Goal: Task Accomplishment & Management: Complete application form

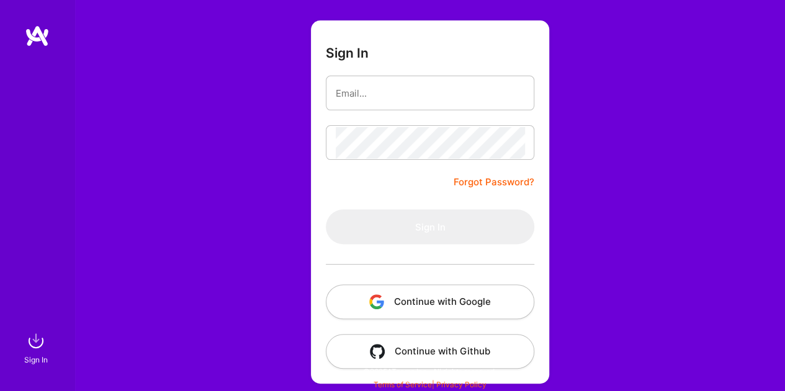
scroll to position [74, 0]
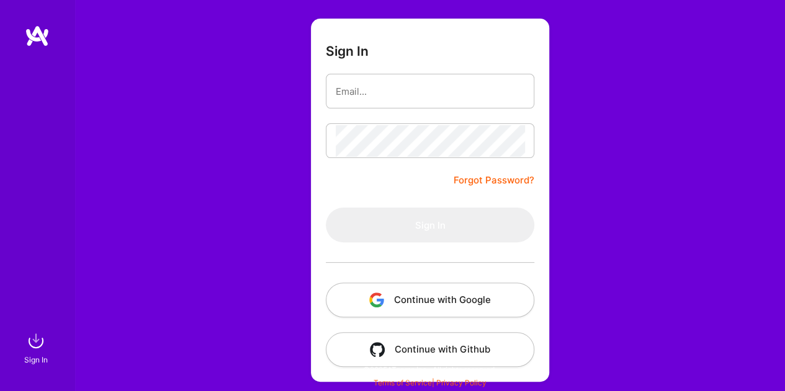
click at [401, 308] on button "Continue with Google" at bounding box center [430, 300] width 208 height 35
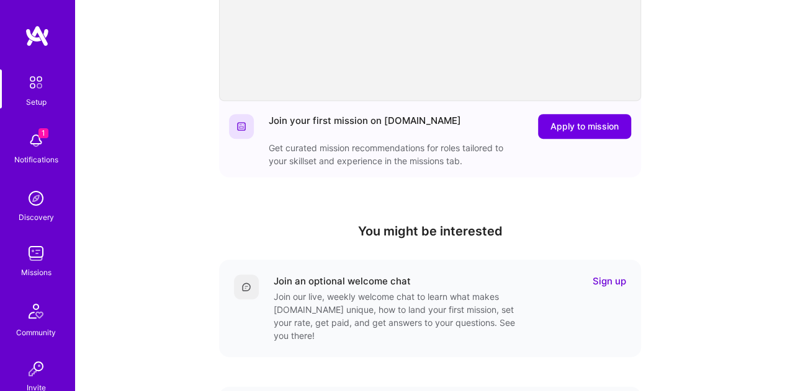
scroll to position [226, 0]
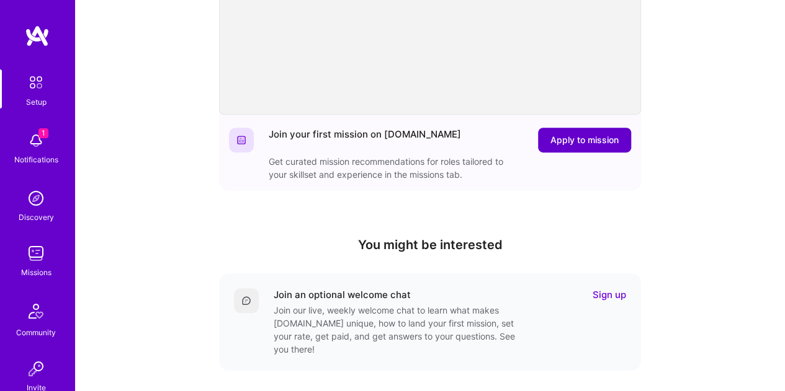
click at [574, 136] on span "Apply to mission" at bounding box center [584, 140] width 68 height 12
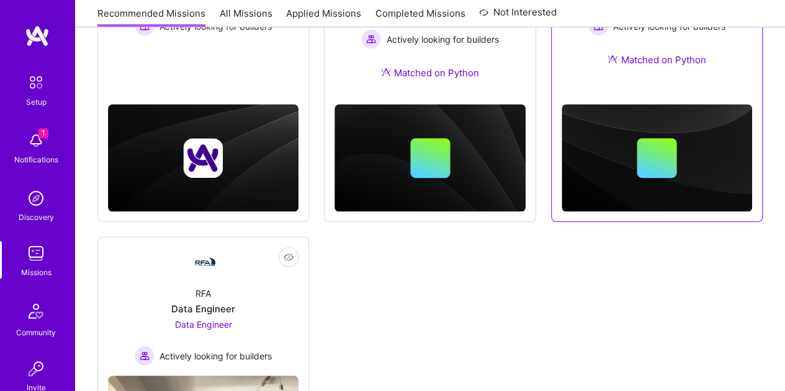
scroll to position [433, 0]
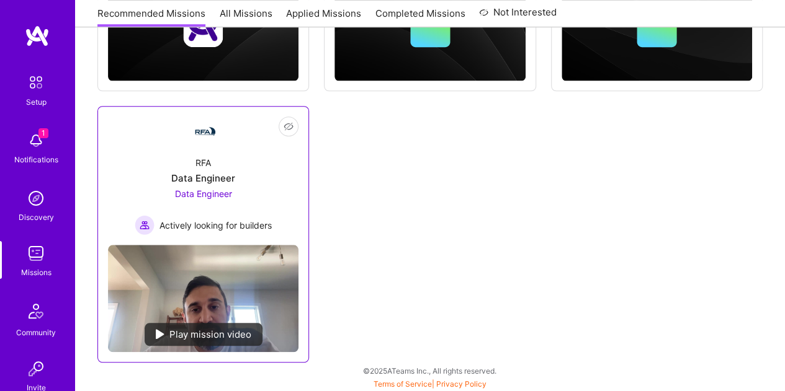
click at [234, 156] on div "RFA Data Engineer Data Engineer Actively looking for builders" at bounding box center [203, 190] width 190 height 89
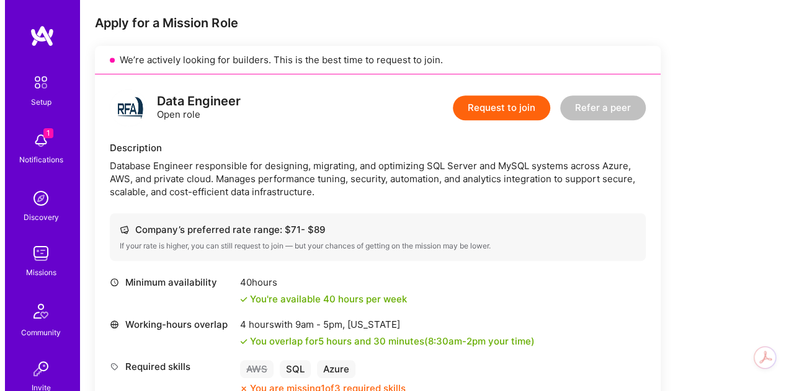
scroll to position [127, 0]
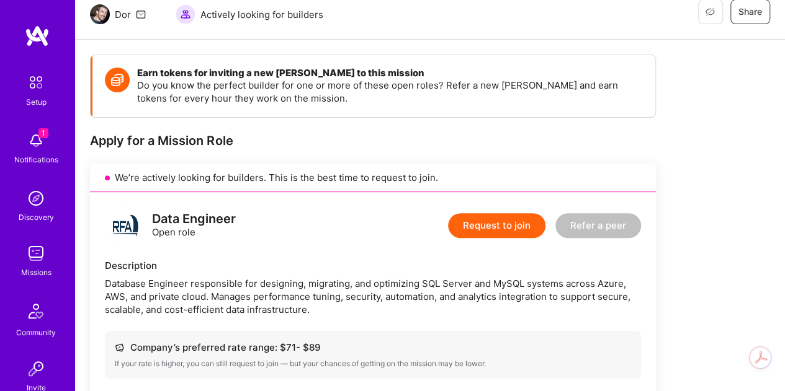
click at [520, 226] on button "Request to join" at bounding box center [496, 225] width 97 height 25
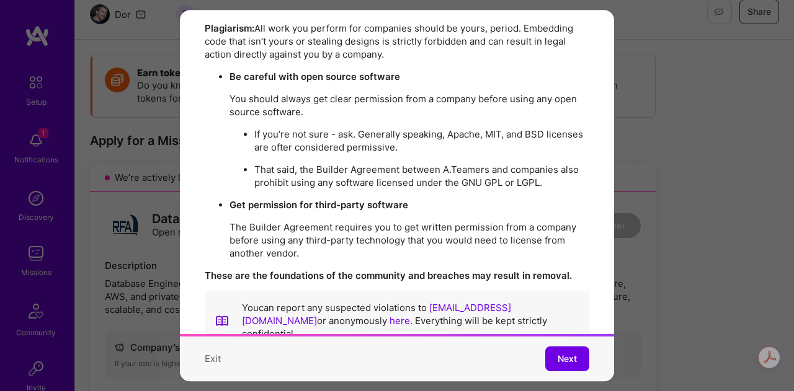
scroll to position [2280, 0]
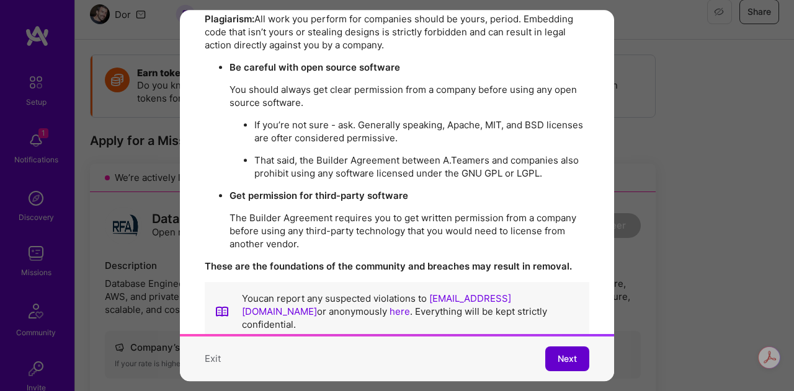
click at [558, 353] on span "Next" at bounding box center [567, 359] width 19 height 12
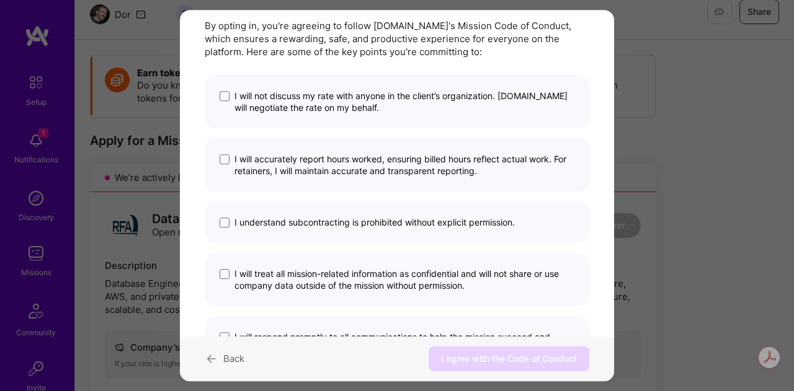
scroll to position [0, 0]
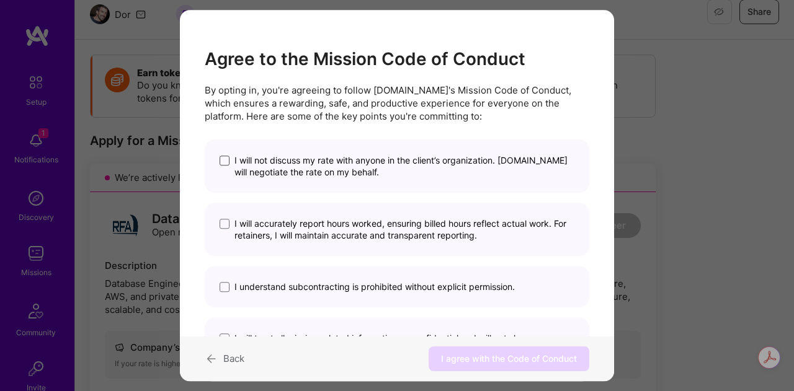
click at [221, 159] on span "modal" at bounding box center [225, 161] width 10 height 10
click at [0, 0] on input "I will not discuss my rate with anyone in the client’s organization. [DOMAIN_NA…" at bounding box center [0, 0] width 0 height 0
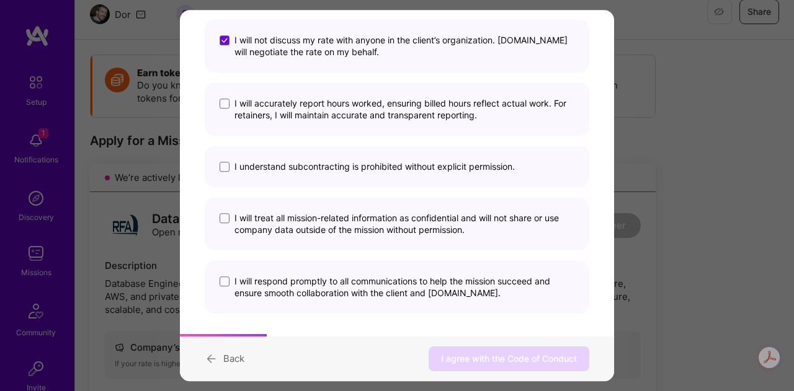
scroll to position [124, 0]
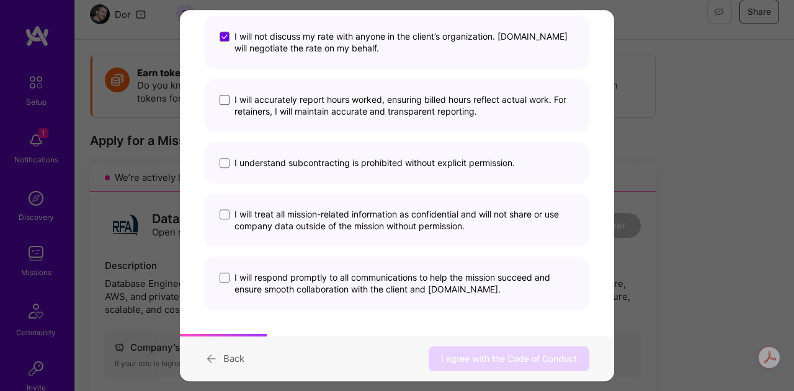
click at [222, 100] on span "modal" at bounding box center [225, 101] width 10 height 10
click at [0, 0] on input "I will accurately report hours worked, ensuring billed hours reflect actual wor…" at bounding box center [0, 0] width 0 height 0
click at [226, 163] on span "modal" at bounding box center [225, 164] width 10 height 10
click at [0, 0] on input "I understand subcontracting is prohibited without explicit permission." at bounding box center [0, 0] width 0 height 0
click at [224, 211] on span "modal" at bounding box center [225, 215] width 10 height 10
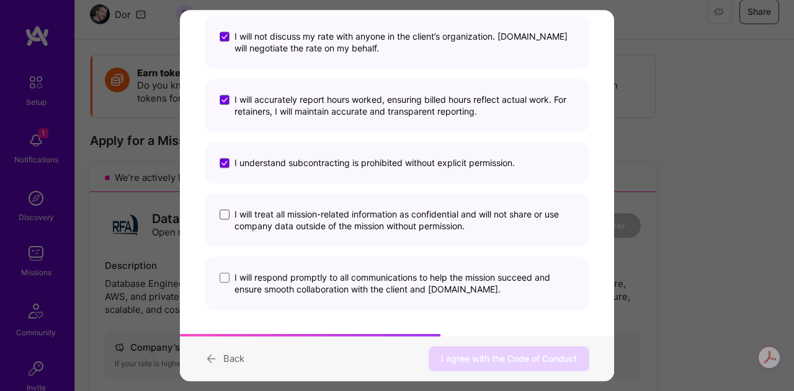
click at [0, 0] on input "I will treat all mission-related information as confidential and will not share…" at bounding box center [0, 0] width 0 height 0
click at [218, 282] on div "I will respond promptly to all communications to help the mission succeed and e…" at bounding box center [397, 283] width 385 height 53
click at [226, 279] on span "modal" at bounding box center [225, 278] width 10 height 10
click at [0, 0] on input "I will respond promptly to all communications to help the mission succeed and e…" at bounding box center [0, 0] width 0 height 0
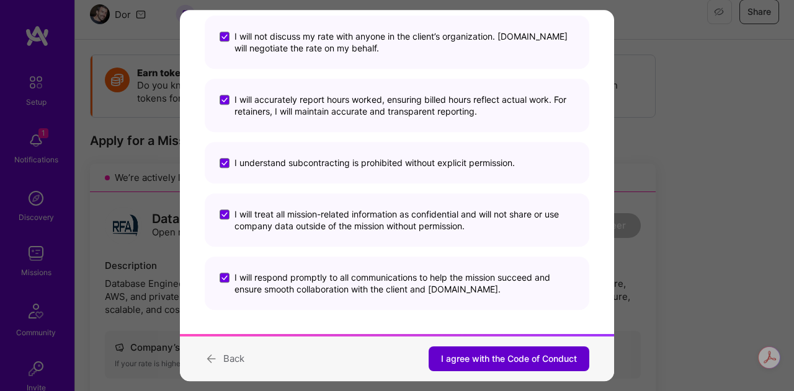
click at [504, 360] on span "I agree with the Code of Conduct" at bounding box center [509, 359] width 136 height 12
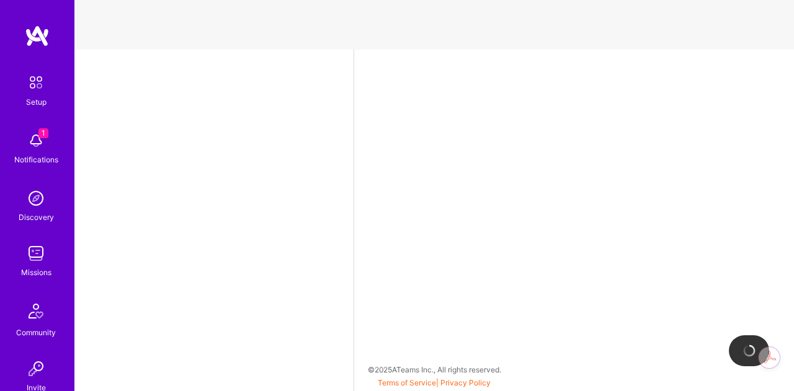
select select "US"
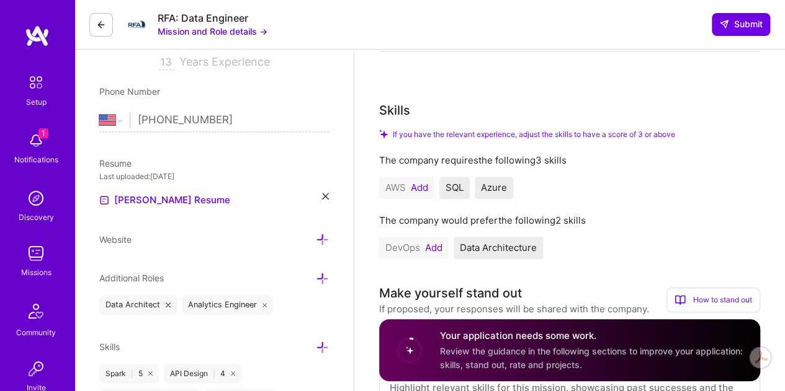
scroll to position [248, 0]
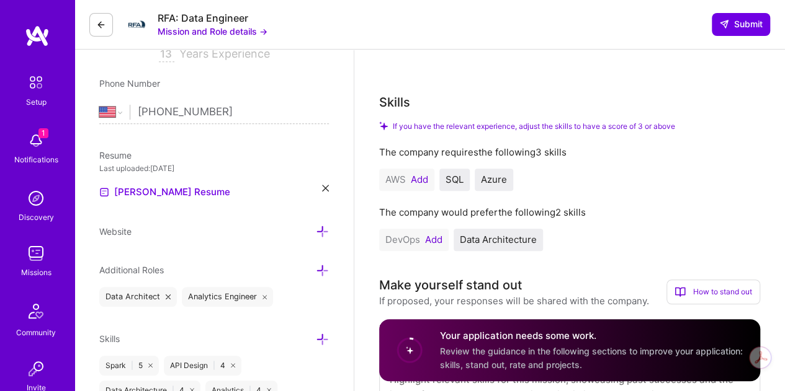
click at [325, 185] on icon at bounding box center [325, 188] width 7 height 7
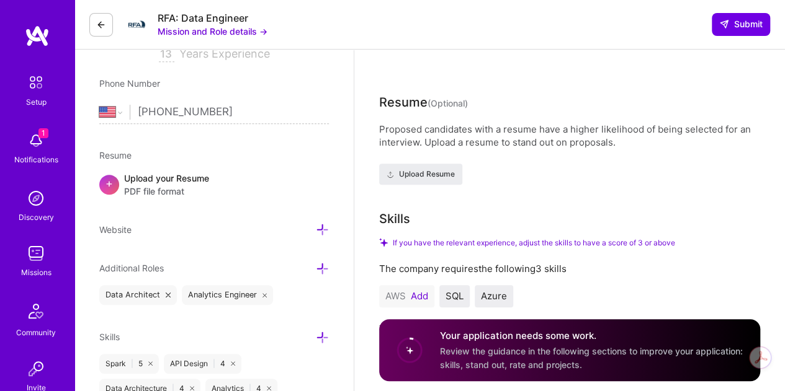
click at [181, 185] on span "PDF file format" at bounding box center [166, 191] width 85 height 13
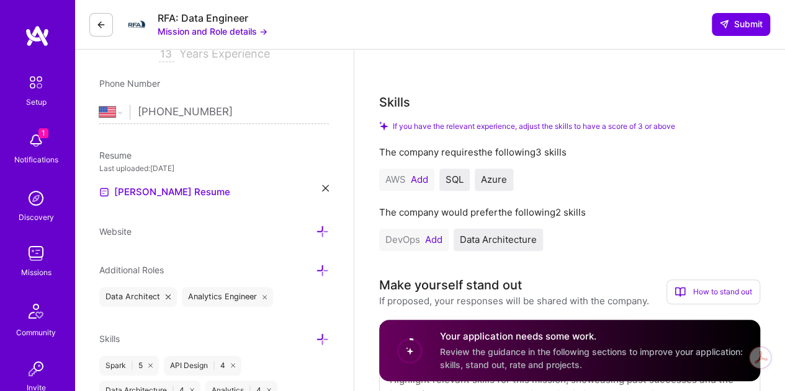
click at [432, 240] on button "Add" at bounding box center [433, 240] width 17 height 10
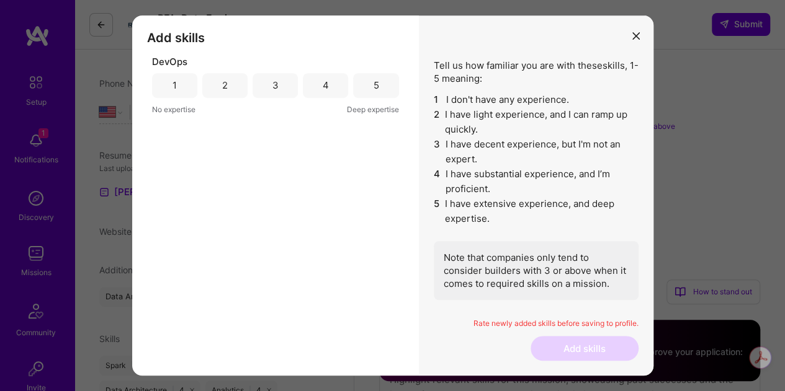
click at [221, 85] on div "2" at bounding box center [224, 85] width 45 height 25
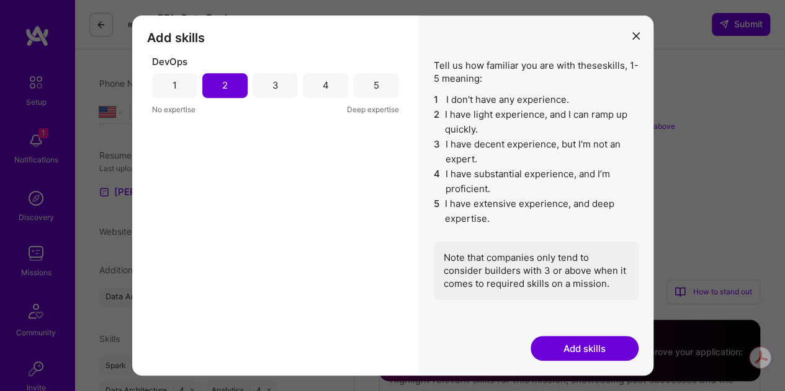
click at [565, 342] on button "Add skills" at bounding box center [584, 348] width 108 height 25
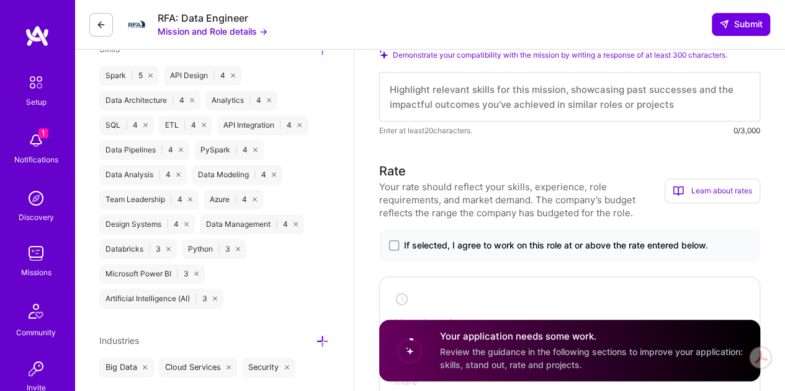
scroll to position [558, 0]
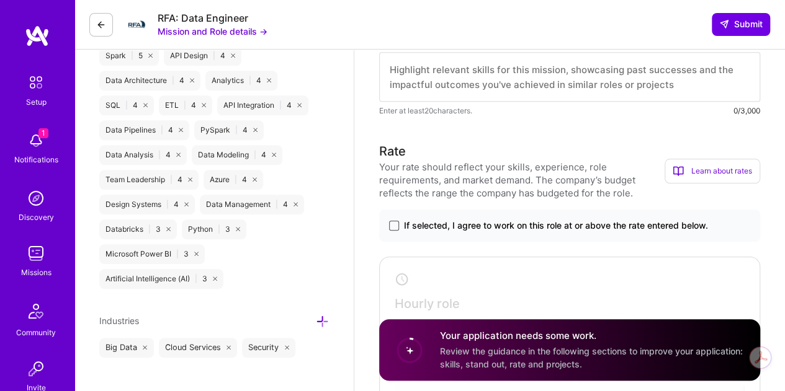
click at [392, 228] on span at bounding box center [394, 226] width 10 height 10
click at [0, 0] on input "If selected, I agree to work on this role at or above the rate entered below." at bounding box center [0, 0] width 0 height 0
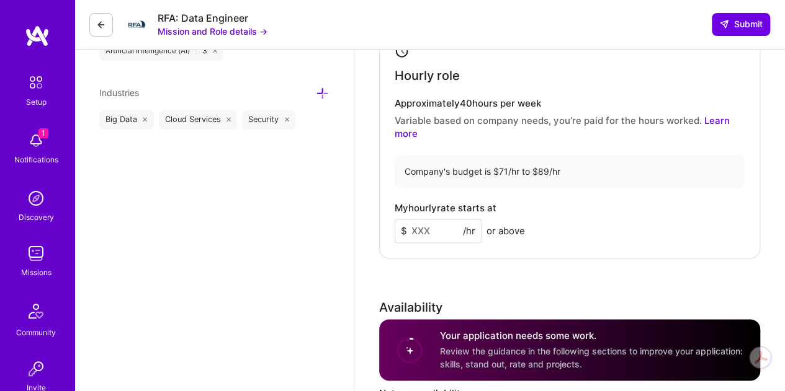
scroll to position [806, 0]
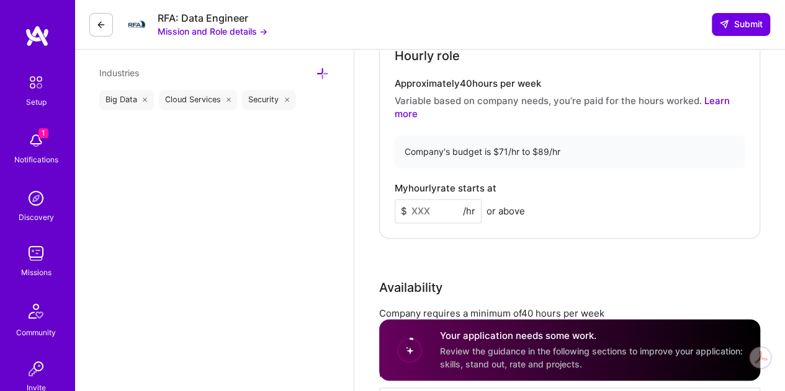
click at [436, 212] on input at bounding box center [437, 211] width 87 height 24
type input "70"
click at [485, 267] on div "Rate Your rate should reflect your skills, experience, role requirements, and m…" at bounding box center [569, 174] width 381 height 560
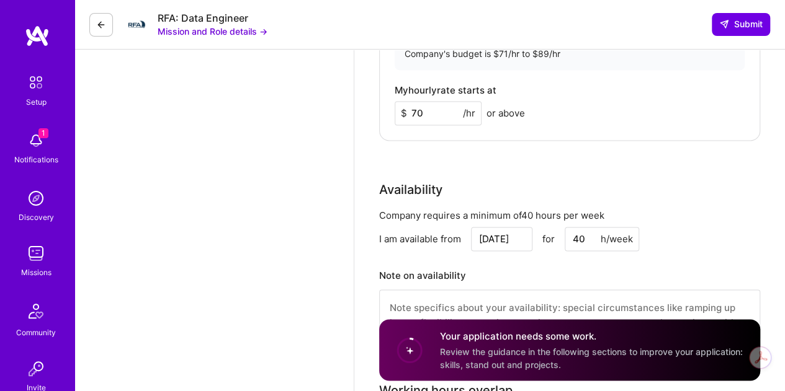
scroll to position [992, 0]
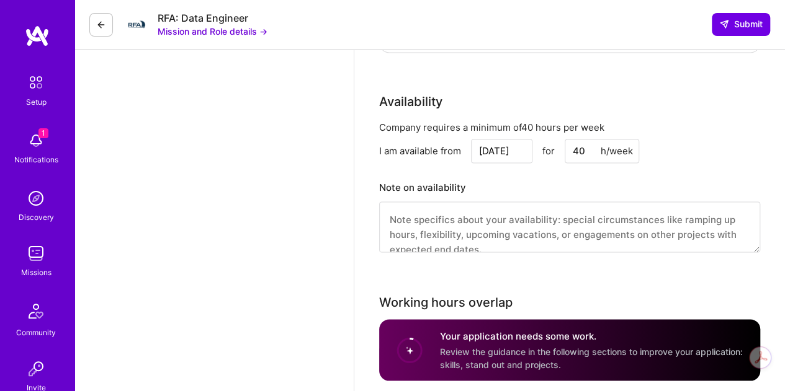
click at [507, 160] on input "[DATE]" at bounding box center [501, 151] width 61 height 24
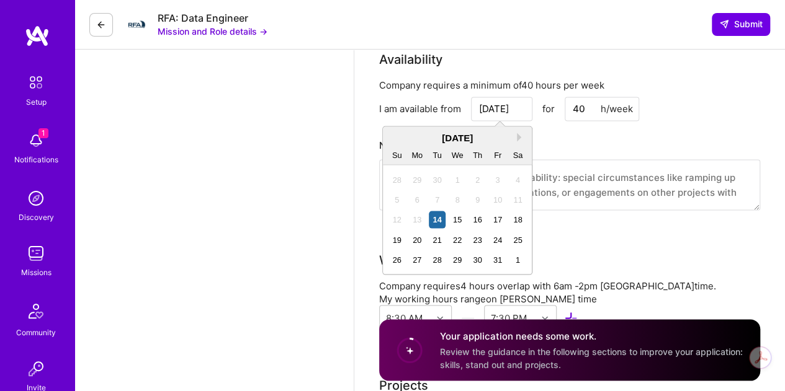
scroll to position [1054, 0]
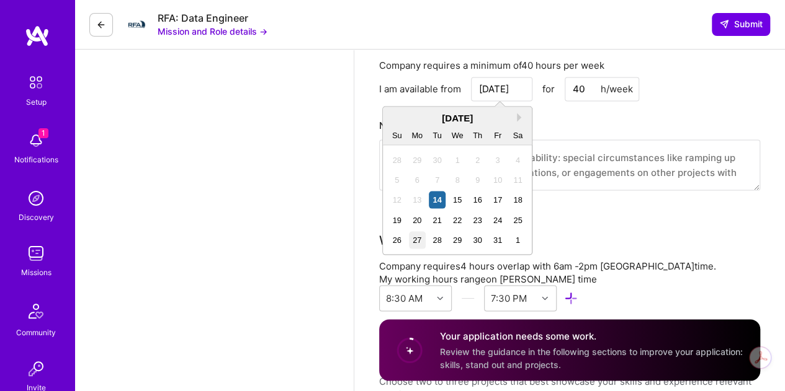
click at [419, 236] on div "27" at bounding box center [417, 239] width 17 height 17
type input "[DATE]"
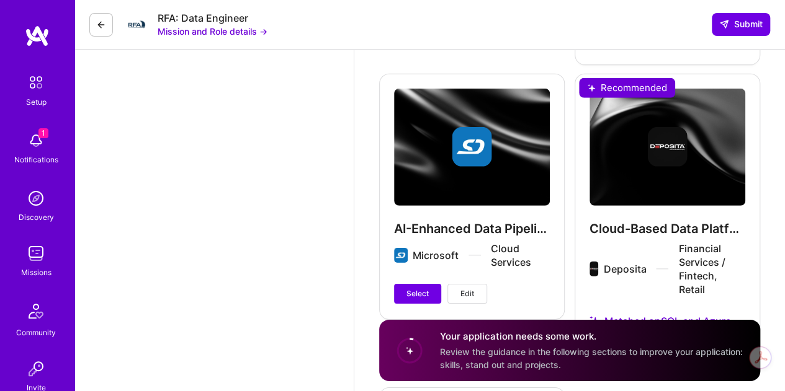
scroll to position [1674, 0]
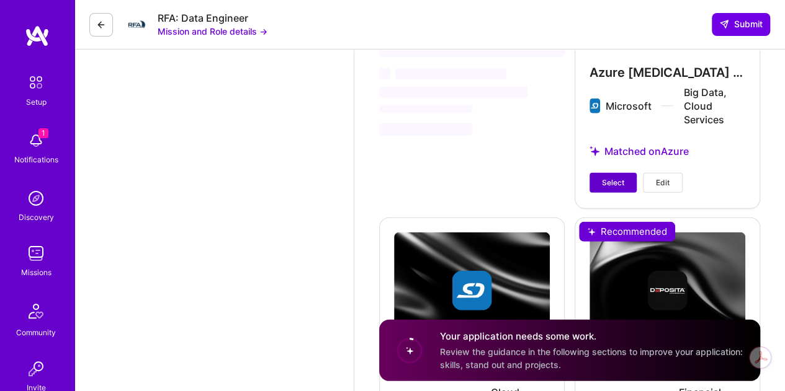
click at [609, 188] on button "Select" at bounding box center [612, 183] width 47 height 20
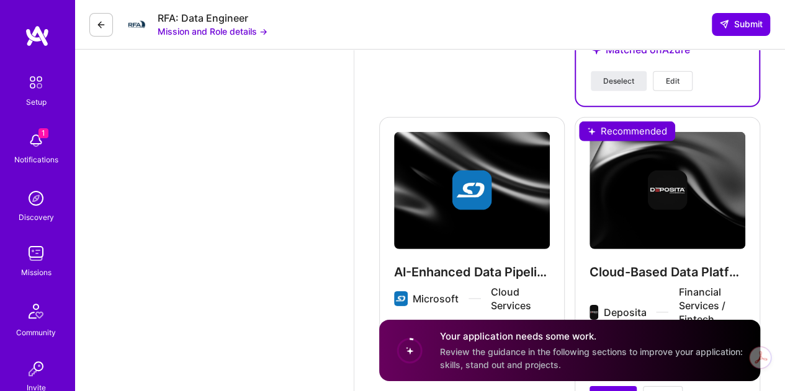
scroll to position [1923, 0]
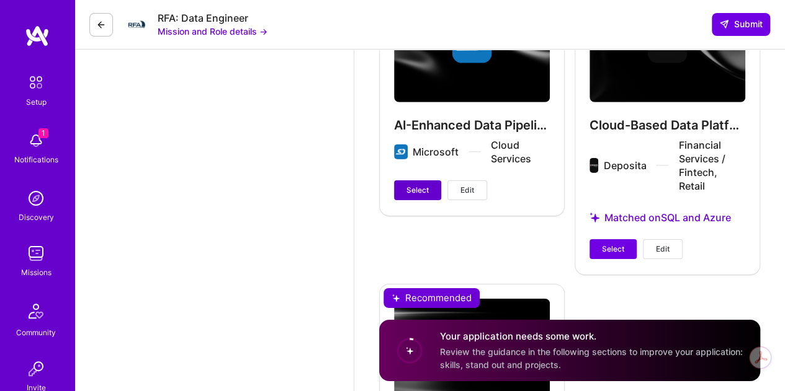
click at [414, 187] on span "Select" at bounding box center [417, 190] width 22 height 11
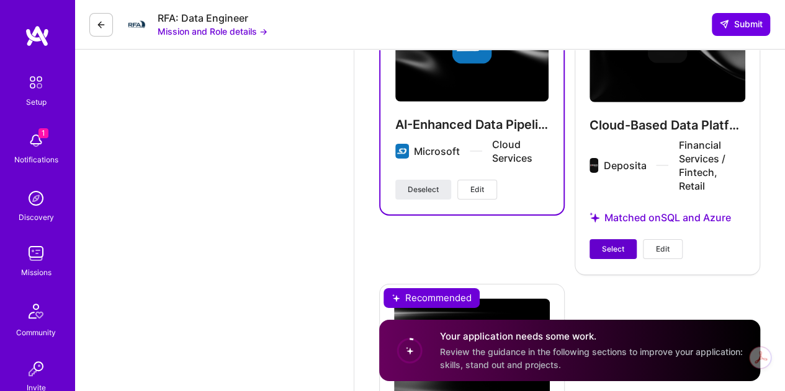
click at [611, 244] on span "Select" at bounding box center [613, 249] width 22 height 11
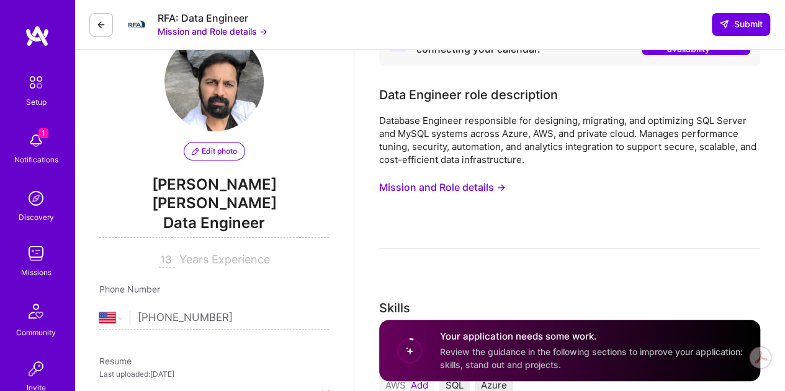
scroll to position [0, 0]
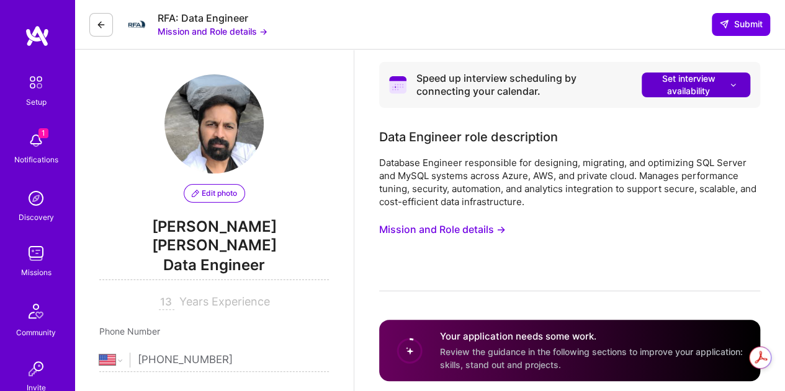
click at [682, 81] on span "Set interview availability" at bounding box center [696, 85] width 84 height 25
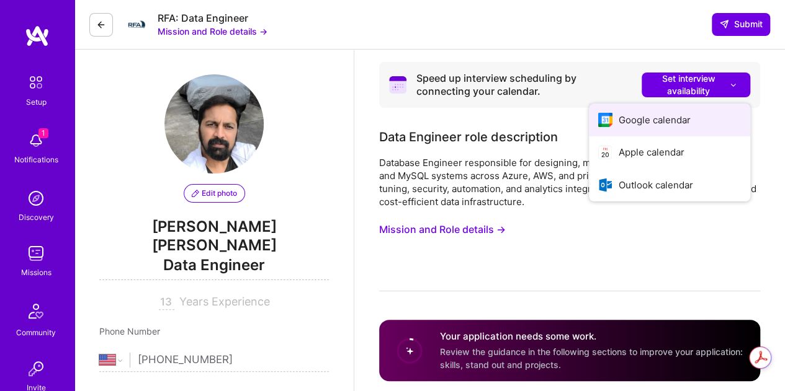
click at [667, 118] on button "Google calendar" at bounding box center [669, 120] width 161 height 33
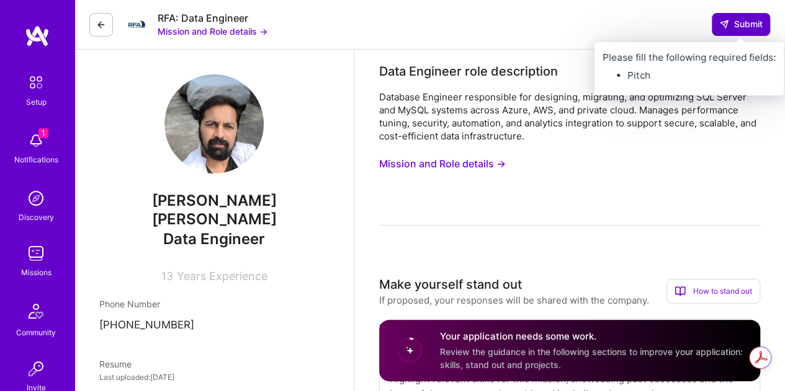
click at [739, 20] on span "Submit" at bounding box center [740, 24] width 43 height 12
click at [734, 29] on span "Submit" at bounding box center [740, 24] width 43 height 12
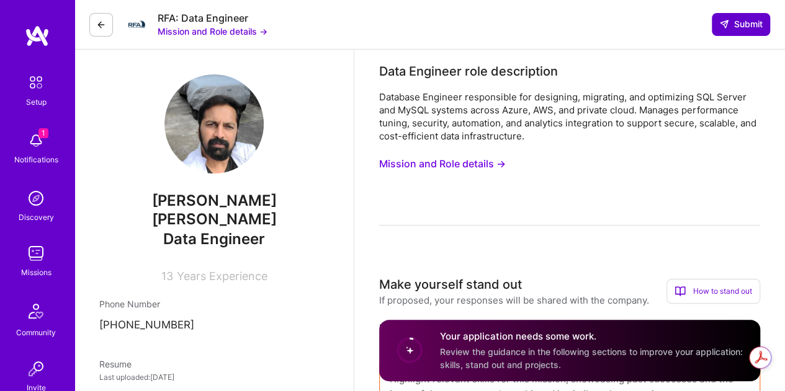
click at [734, 24] on span "Submit" at bounding box center [740, 24] width 43 height 12
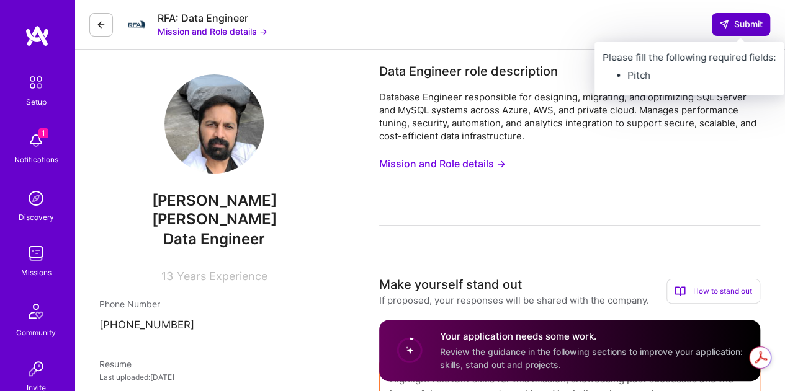
click at [736, 25] on span "Submit" at bounding box center [740, 24] width 43 height 12
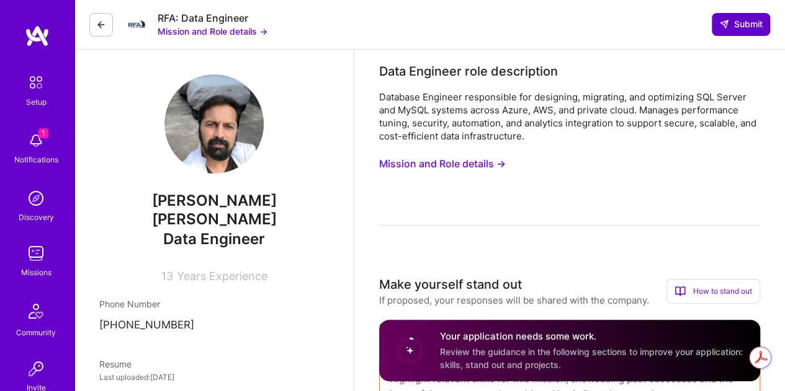
click at [736, 25] on span "Submit" at bounding box center [740, 24] width 43 height 12
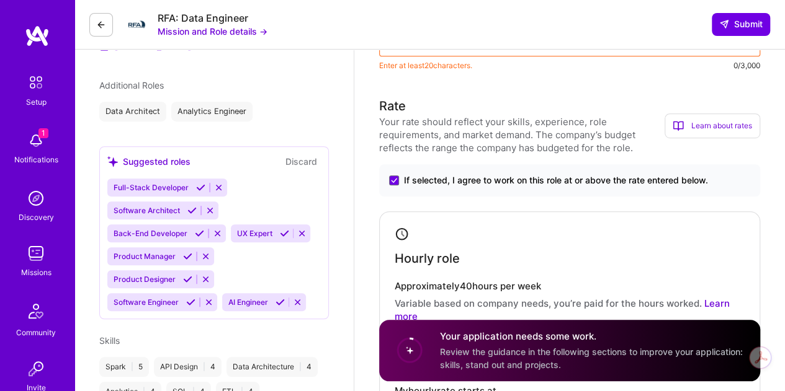
scroll to position [372, 0]
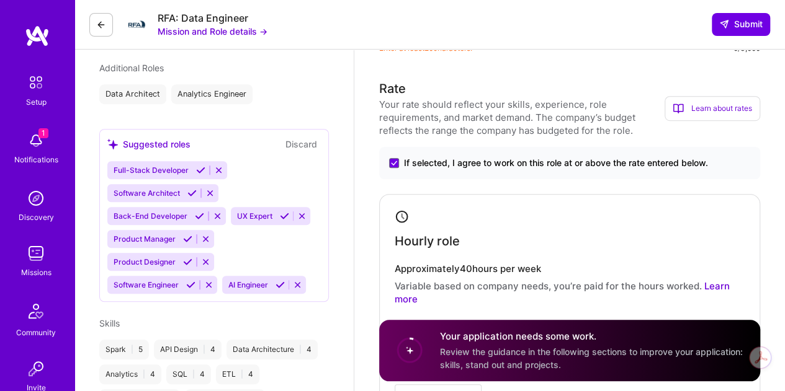
click at [298, 137] on button "Discard" at bounding box center [301, 144] width 39 height 14
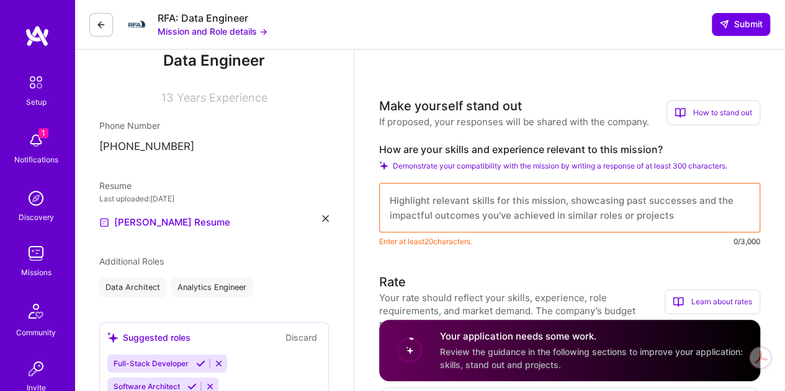
scroll to position [186, 0]
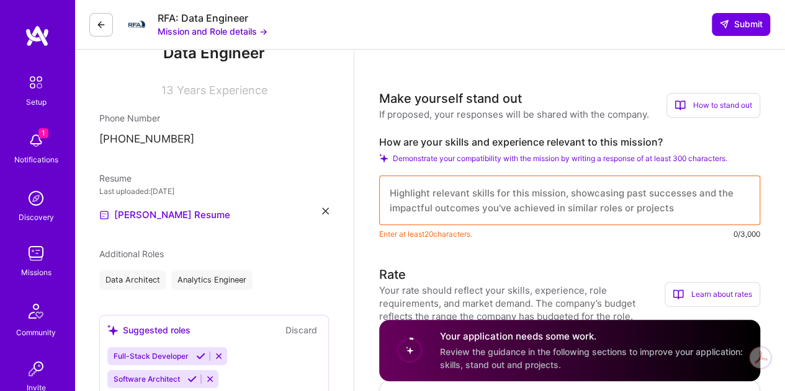
click at [476, 190] on textarea at bounding box center [569, 201] width 381 height 50
paste textarea "profi ciency in designing and implementing scalable, secure, and high-performan…"
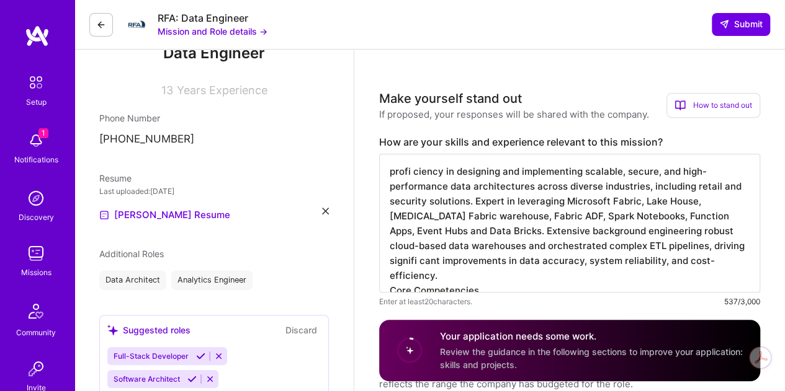
type textarea "profi ciency in designing and implementing scalable, secure, and high-performan…"
click at [572, 96] on h3 "Make yourself stand out" at bounding box center [514, 98] width 270 height 19
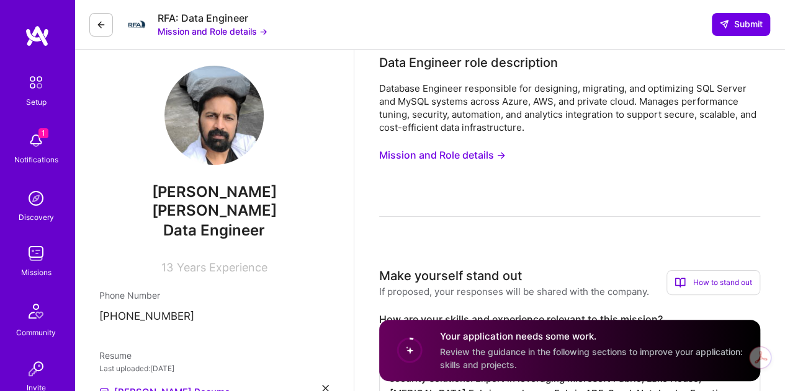
scroll to position [0, 0]
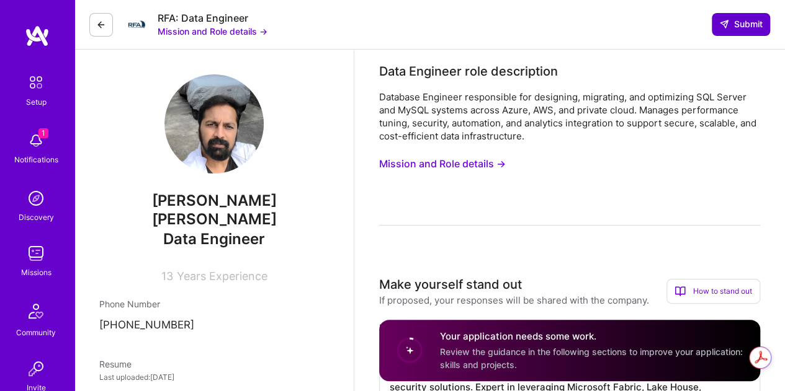
click at [748, 22] on span "Submit" at bounding box center [740, 24] width 43 height 12
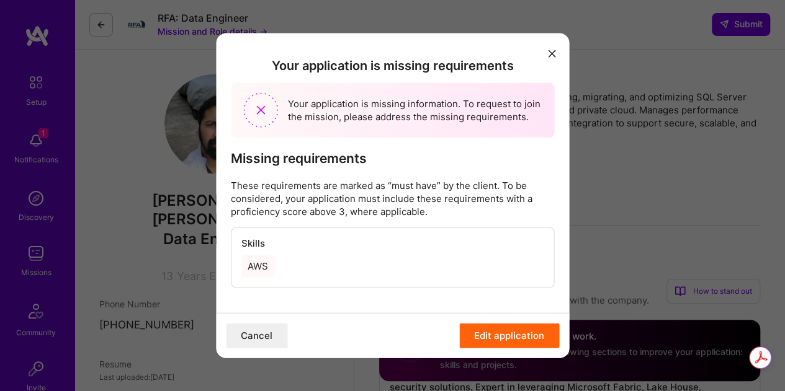
click at [495, 339] on button "Edit application" at bounding box center [509, 336] width 100 height 25
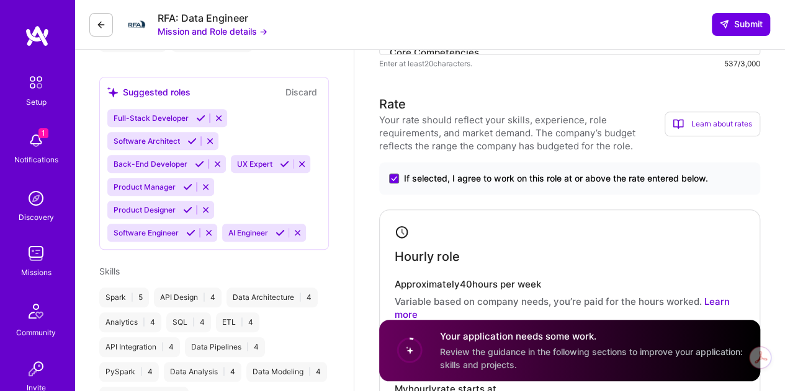
scroll to position [310, 0]
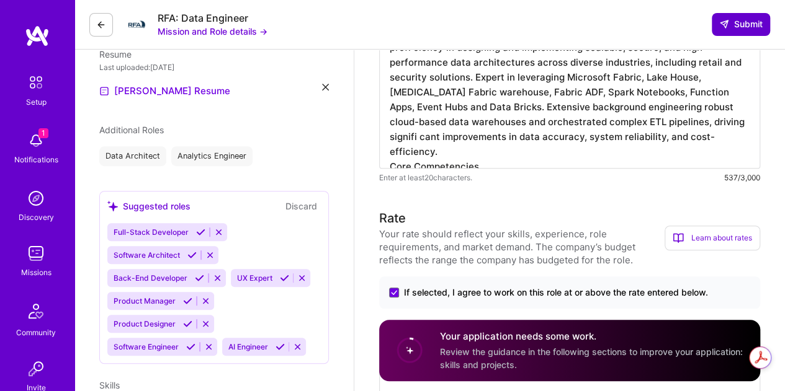
click at [735, 16] on button "Submit" at bounding box center [740, 24] width 58 height 22
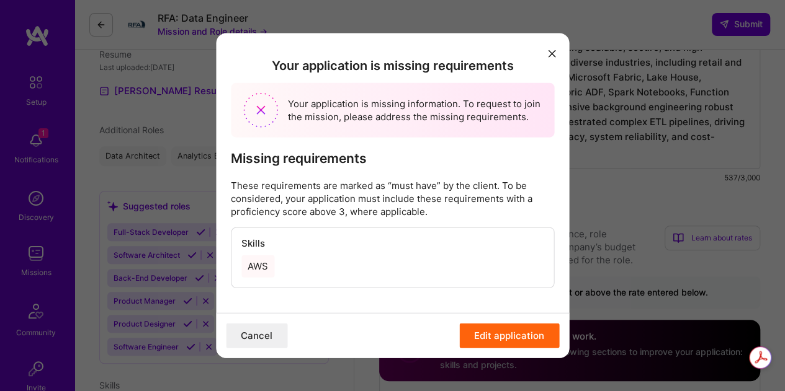
click at [259, 260] on div "AWS" at bounding box center [257, 267] width 33 height 22
click at [263, 338] on button "Cancel" at bounding box center [256, 336] width 61 height 25
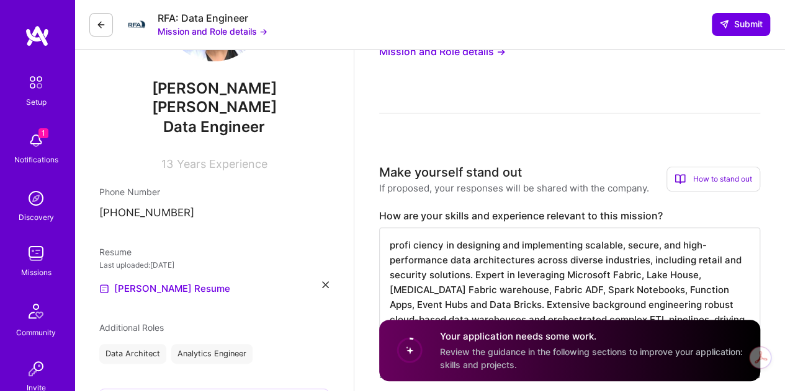
scroll to position [0, 0]
